Goal: Information Seeking & Learning: Find specific fact

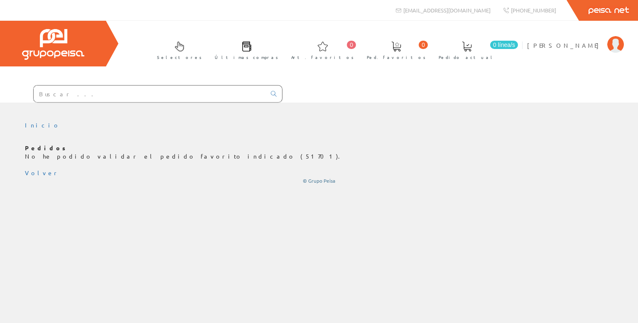
click at [99, 94] on input "text" at bounding box center [150, 94] width 232 height 17
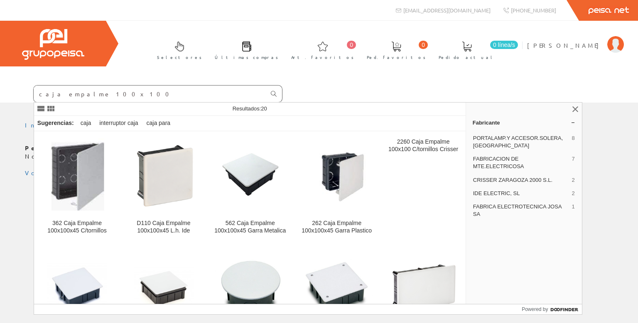
type input "caja empalme 100x100"
click at [273, 93] on icon at bounding box center [274, 94] width 6 height 6
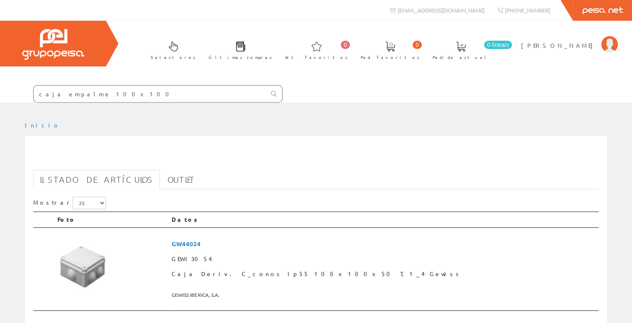
drag, startPoint x: 101, startPoint y: 94, endPoint x: 76, endPoint y: 94, distance: 25.4
click at [76, 94] on input "caja empalme 100x100" at bounding box center [150, 94] width 232 height 17
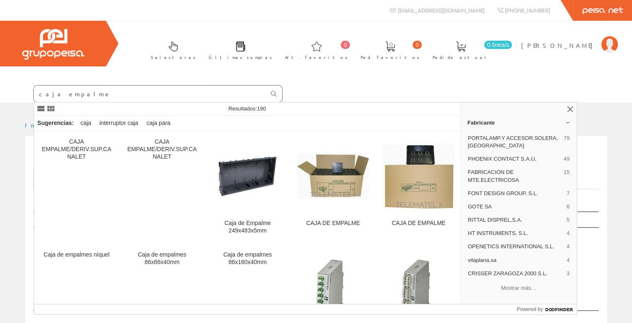
type input "caja empalme"
click at [273, 90] on link at bounding box center [274, 94] width 17 height 14
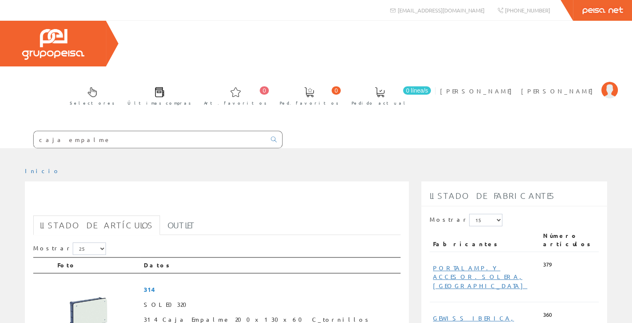
drag, startPoint x: 75, startPoint y: 93, endPoint x: 0, endPoint y: 97, distance: 74.9
click at [0, 131] on form "caja empalme" at bounding box center [141, 139] width 283 height 17
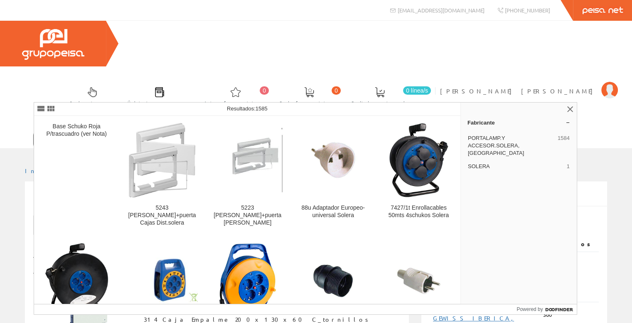
type input "solera"
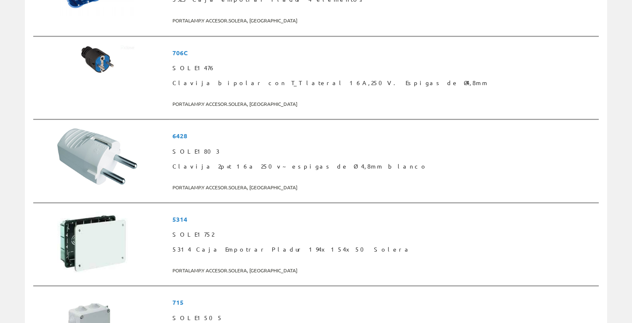
scroll to position [1800, 0]
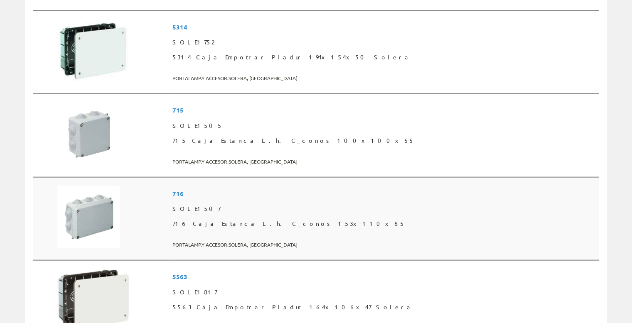
click at [93, 210] on img at bounding box center [88, 217] width 62 height 62
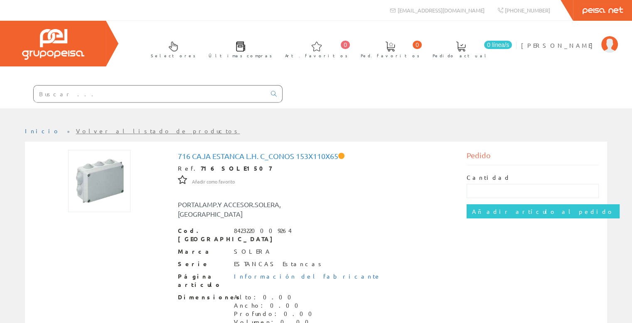
click at [345, 156] on span at bounding box center [341, 156] width 6 height 6
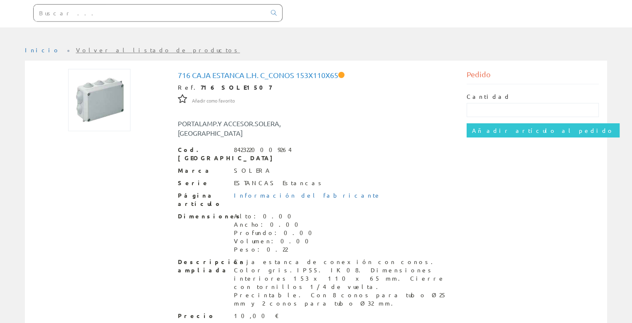
scroll to position [66, 0]
